Goal: Communication & Community: Participate in discussion

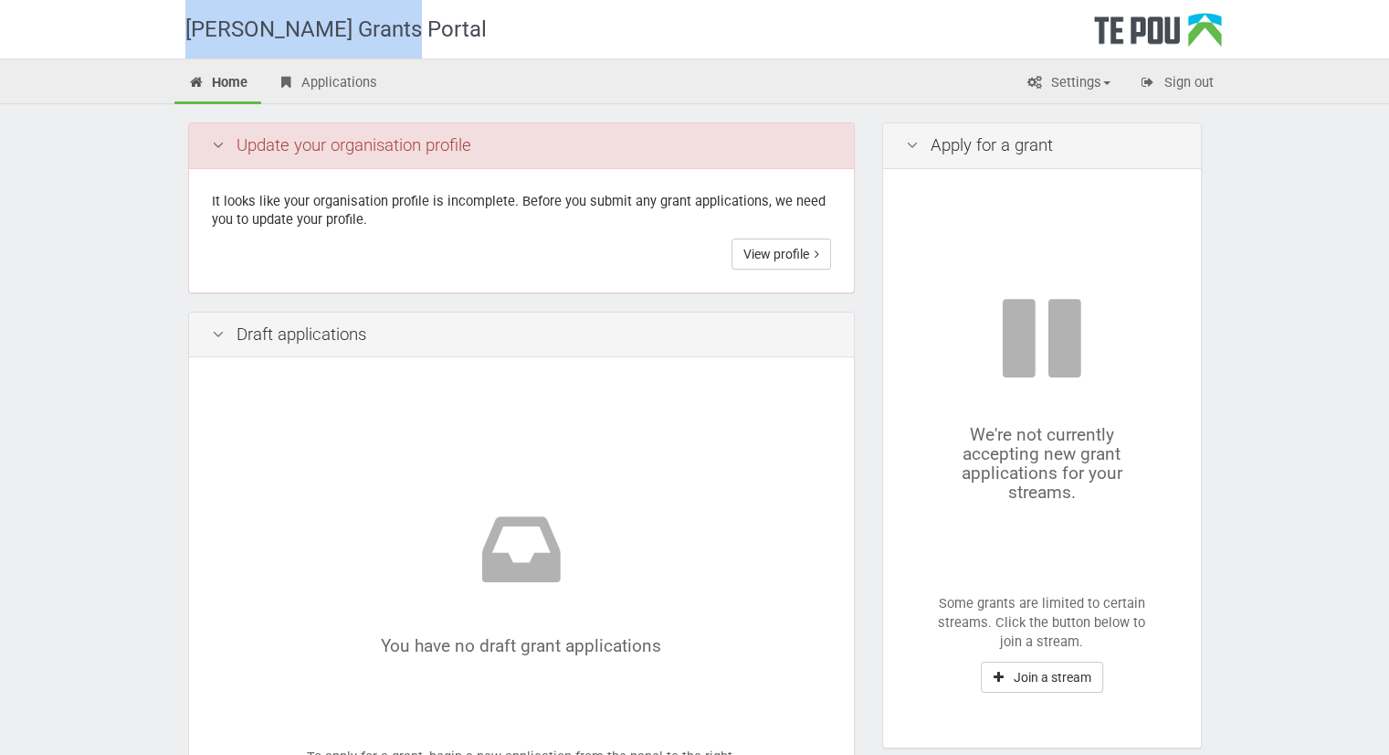
drag, startPoint x: 411, startPoint y: 18, endPoint x: 110, endPoint y: 33, distance: 301.8
click at [110, 33] on div "[PERSON_NAME] Grants Portal" at bounding box center [694, 29] width 1389 height 58
copy div "[PERSON_NAME] Grants Portal"
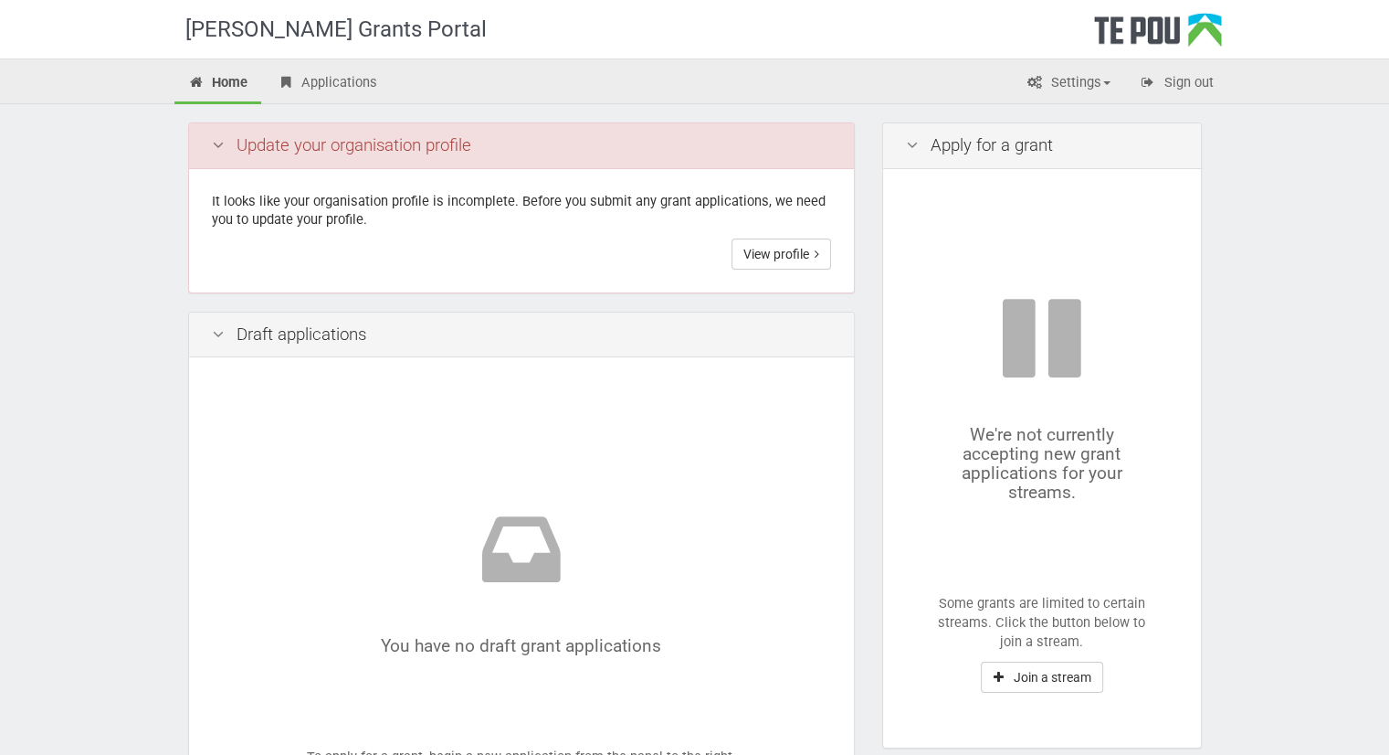
click at [103, 237] on div "Te Pou Grants Portal Home Applications Settings Profile Users My account FAQs S…" at bounding box center [694, 668] width 1389 height 1336
click at [912, 142] on icon at bounding box center [913, 145] width 22 height 17
click at [1008, 676] on button "Join a stream" at bounding box center [1042, 676] width 122 height 31
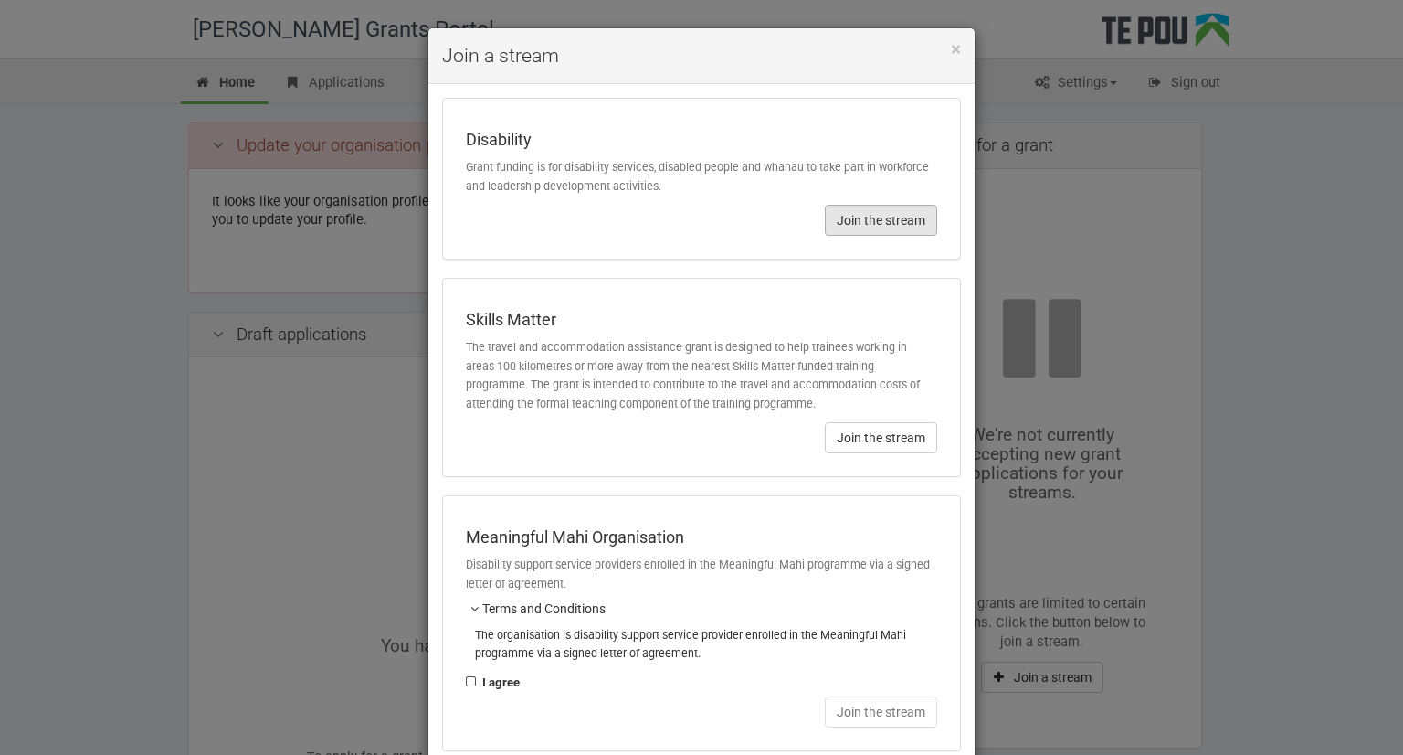
click at [881, 218] on button "Join the stream" at bounding box center [881, 220] width 112 height 31
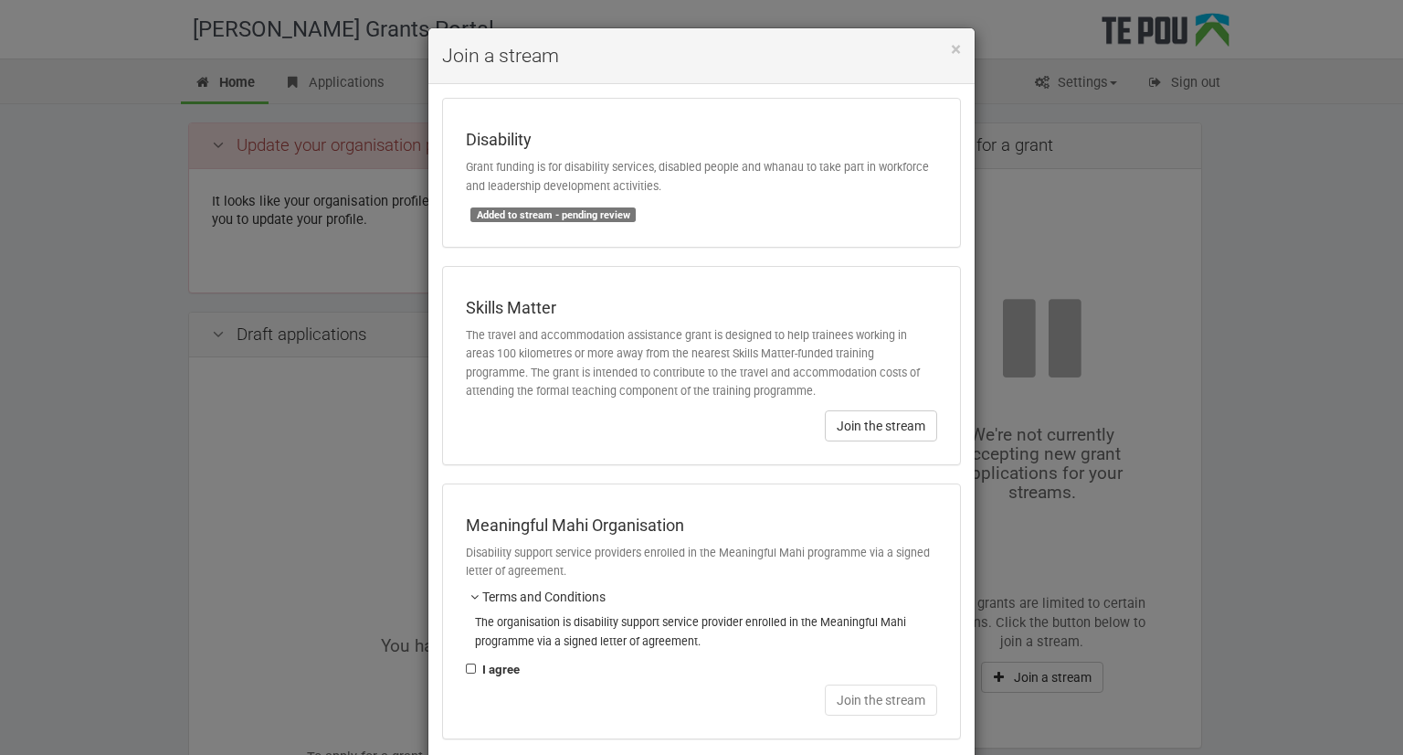
scroll to position [90, 0]
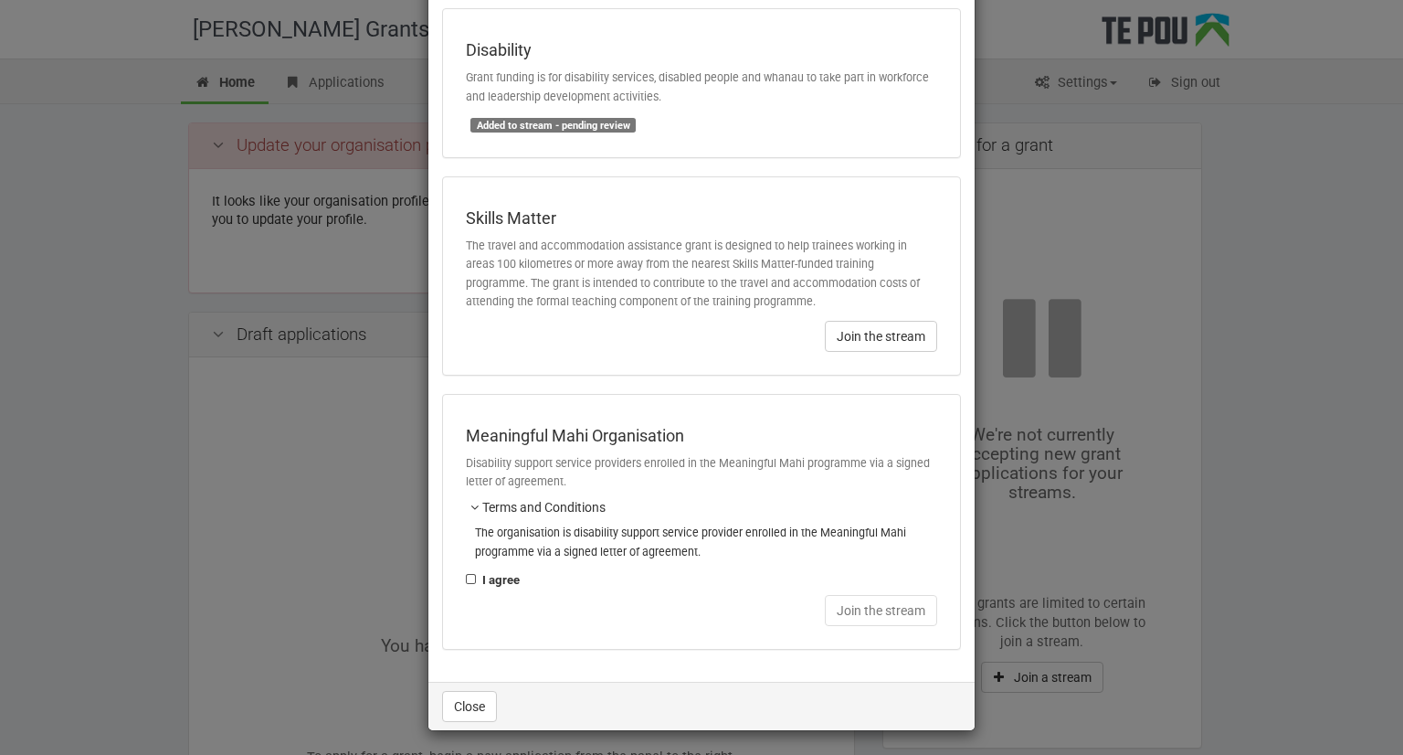
click at [466, 575] on label "I agree" at bounding box center [493, 580] width 54 height 20
click at [465, 570] on input "I agree" at bounding box center [465, 569] width 1 height 1
checkbox input "true"
click at [882, 329] on button "Join the stream" at bounding box center [881, 336] width 112 height 31
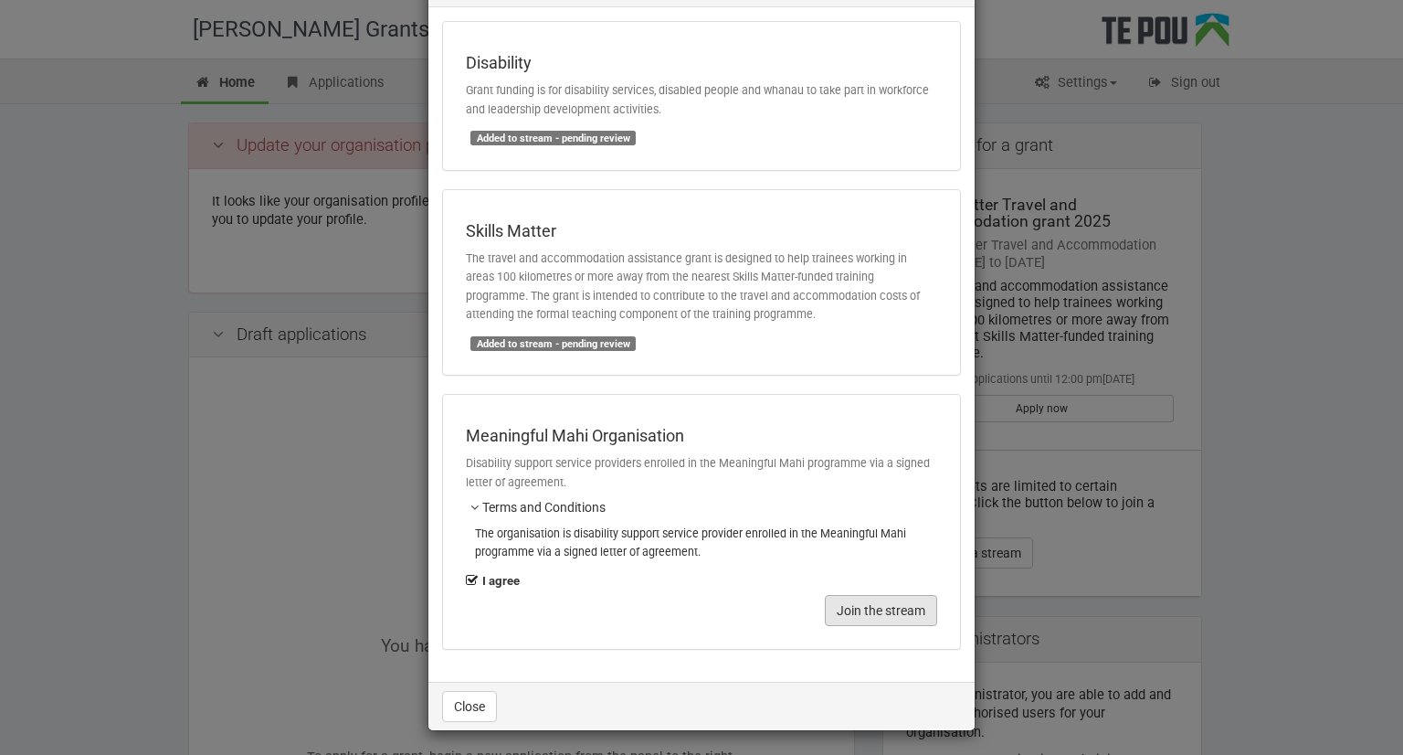
click at [871, 607] on button "Join the stream" at bounding box center [881, 610] width 112 height 31
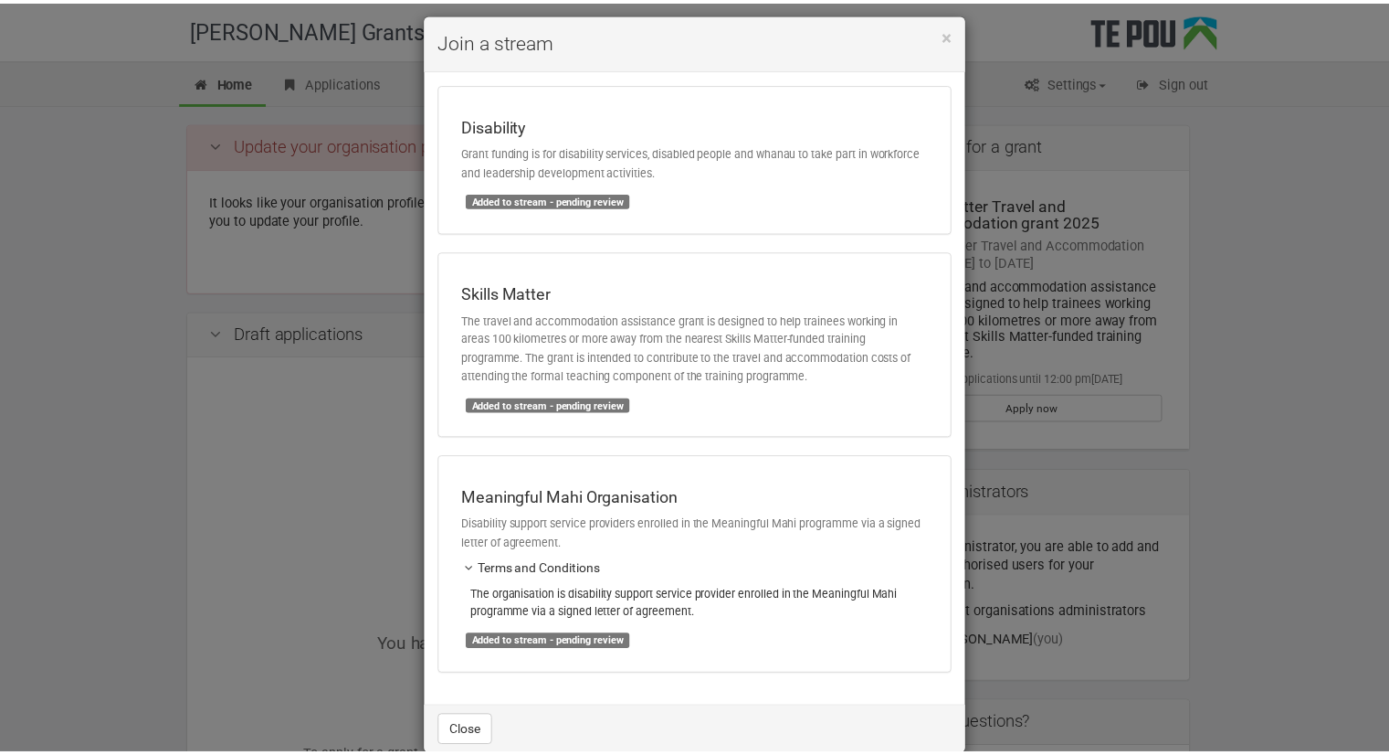
scroll to position [0, 0]
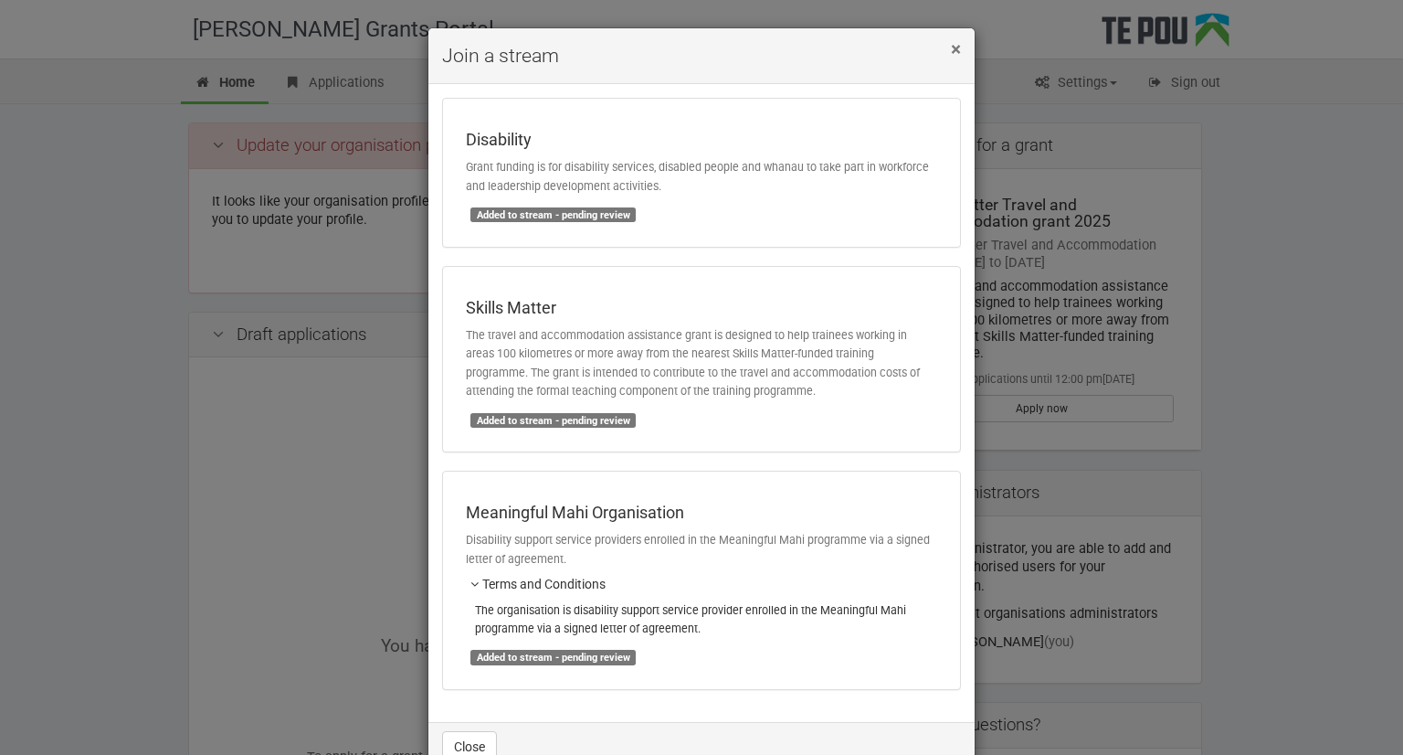
click at [951, 48] on span "×" at bounding box center [956, 49] width 10 height 22
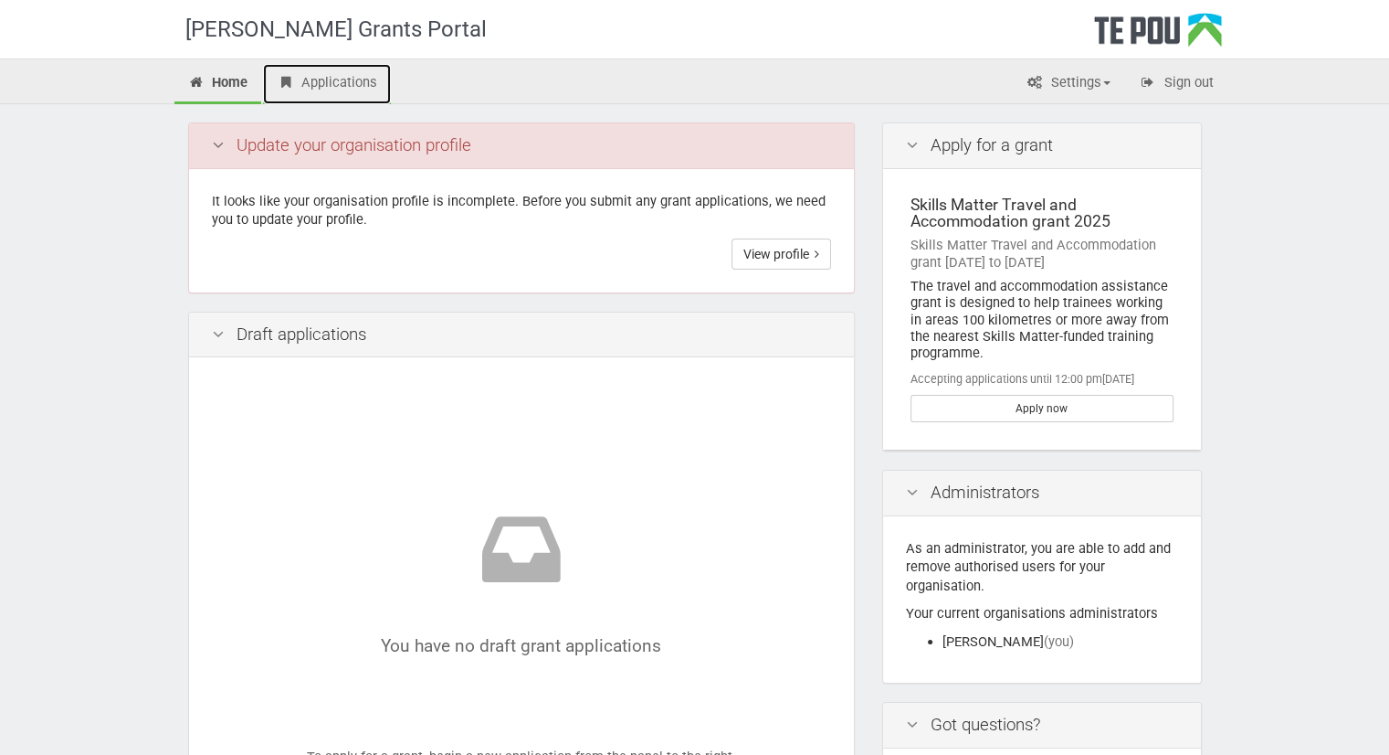
click at [343, 77] on link "Applications" at bounding box center [327, 84] width 128 height 40
